Goal: Task Accomplishment & Management: Complete application form

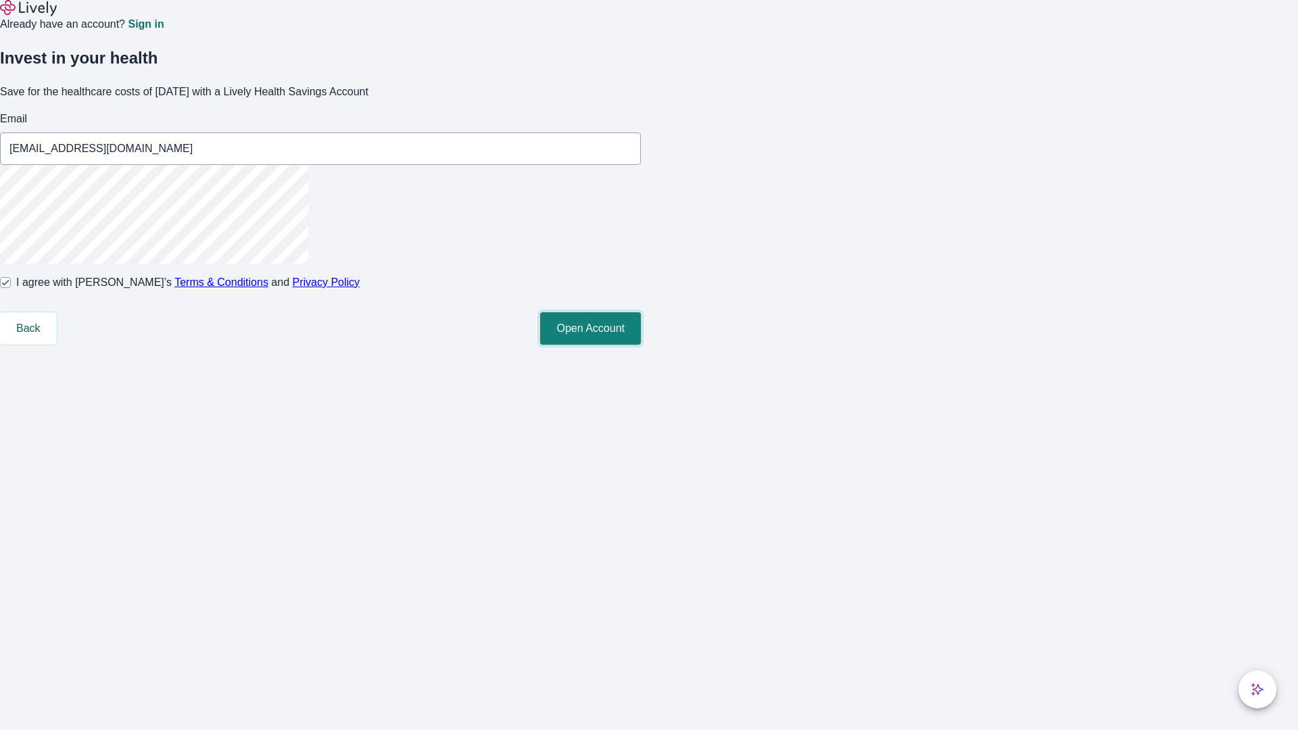
click at [641, 345] on button "Open Account" at bounding box center [590, 328] width 101 height 32
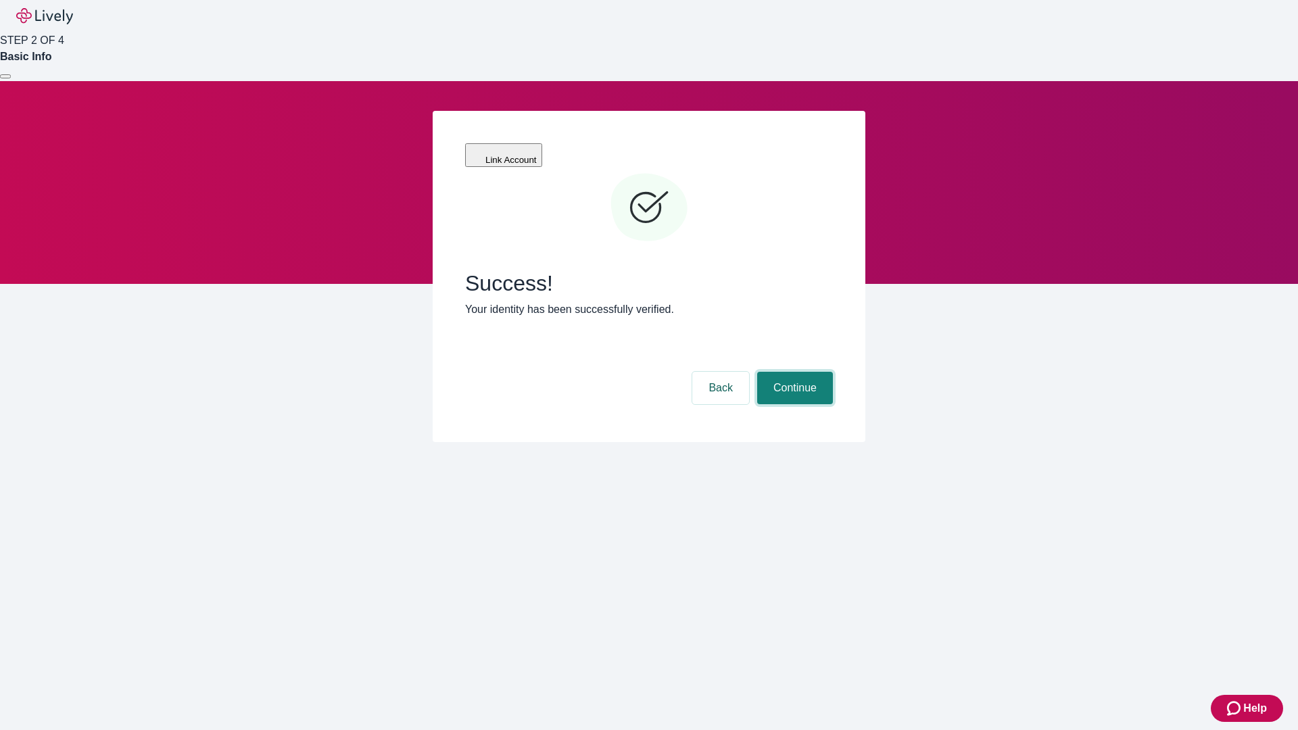
click at [793, 372] on button "Continue" at bounding box center [795, 388] width 76 height 32
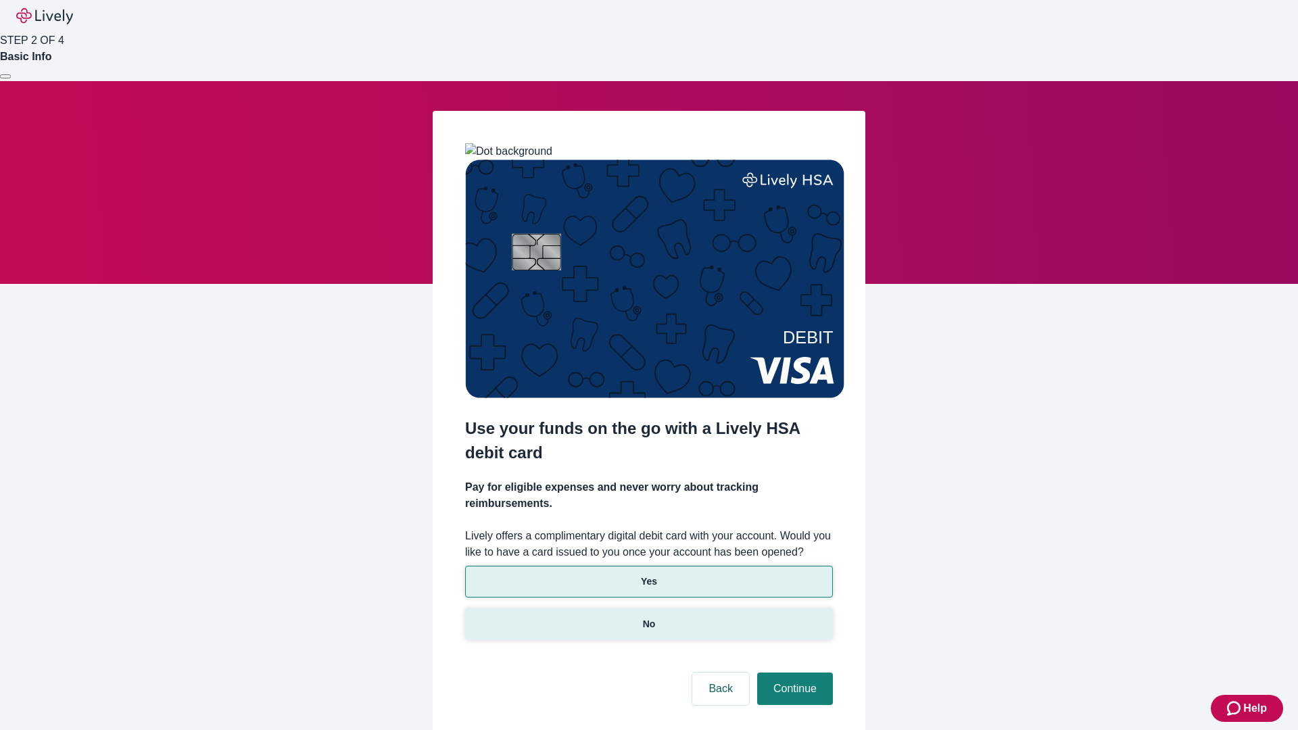
click at [649, 617] on p "No" at bounding box center [649, 624] width 13 height 14
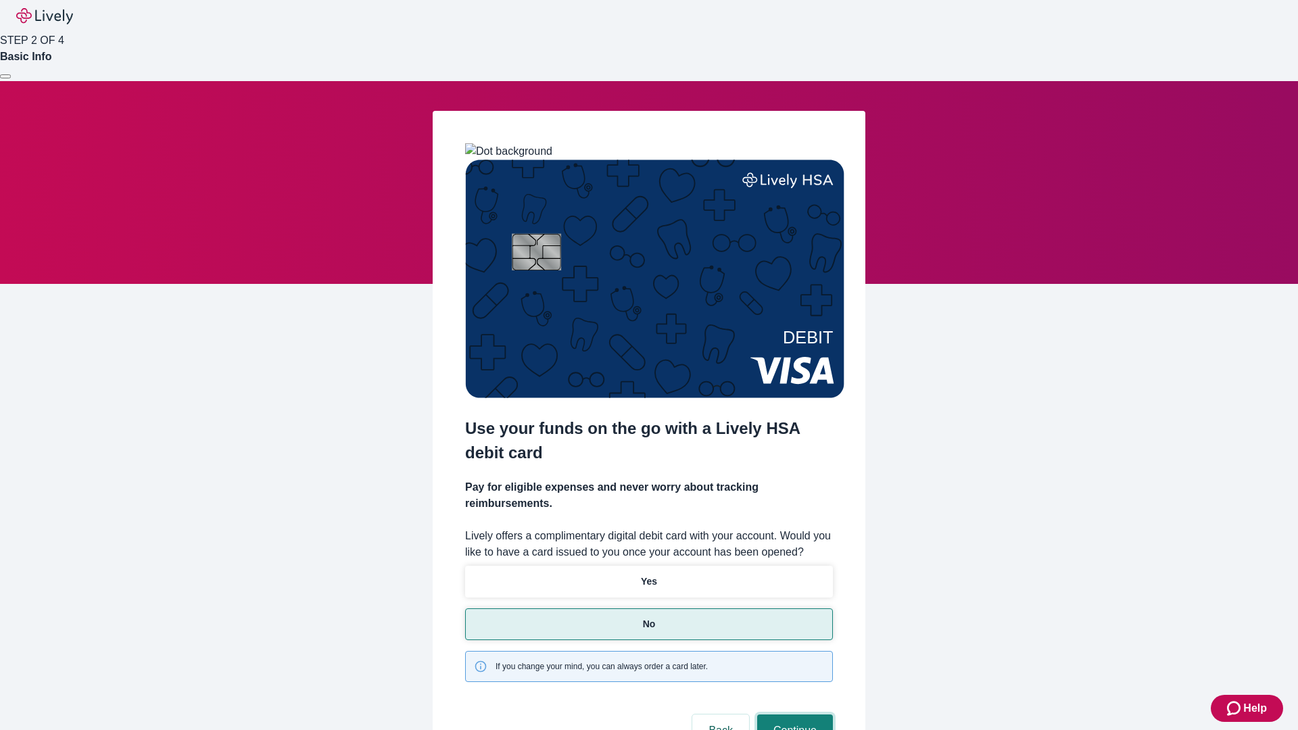
click at [793, 715] on button "Continue" at bounding box center [795, 731] width 76 height 32
